Goal: Find specific page/section: Find specific page/section

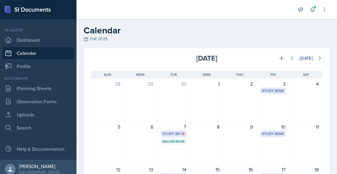
scroll to position [140, 0]
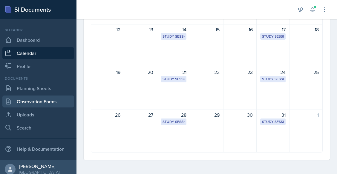
click at [30, 96] on link "Observation Forms" at bounding box center [38, 102] width 72 height 12
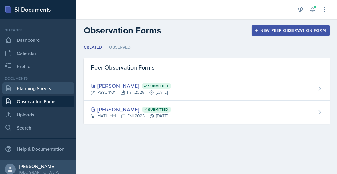
click at [38, 83] on link "Planning Sheets" at bounding box center [38, 88] width 72 height 12
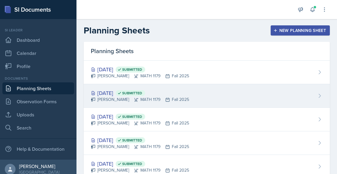
click at [119, 92] on div "[DATE] Submitted" at bounding box center [140, 93] width 98 height 8
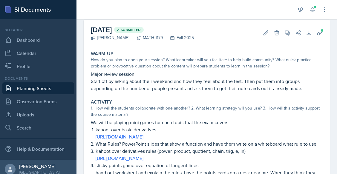
scroll to position [69, 0]
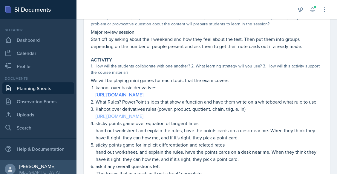
click at [143, 119] on link "[URL][DOMAIN_NAME]" at bounding box center [120, 116] width 48 height 7
click at [143, 117] on link "[URL][DOMAIN_NAME]" at bounding box center [120, 116] width 48 height 7
